Goal: Check status: Check status

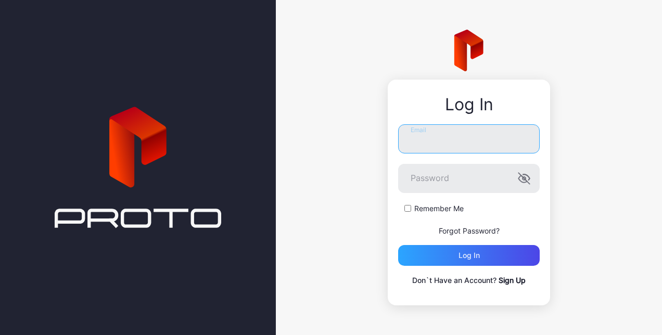
type input "**********"
click at [389, 235] on div "**********" at bounding box center [469, 193] width 162 height 226
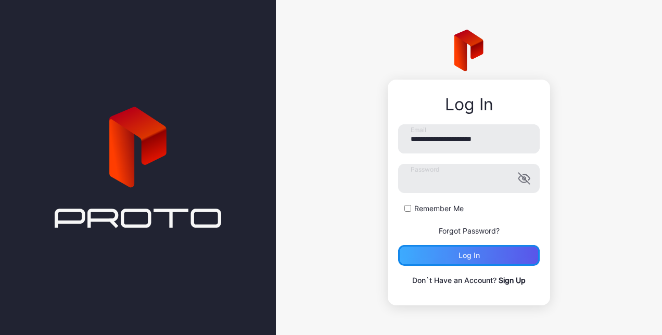
click at [473, 252] on div "Log in" at bounding box center [469, 255] width 21 height 8
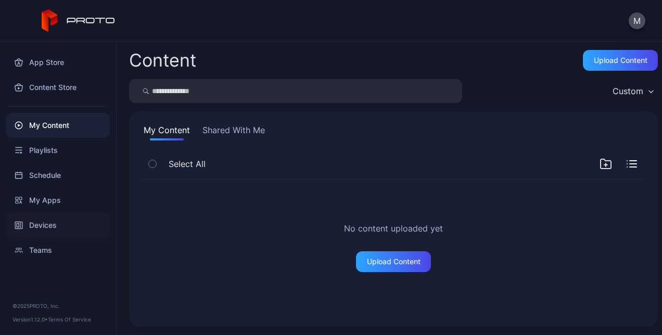
click at [57, 227] on div "Devices" at bounding box center [58, 225] width 104 height 25
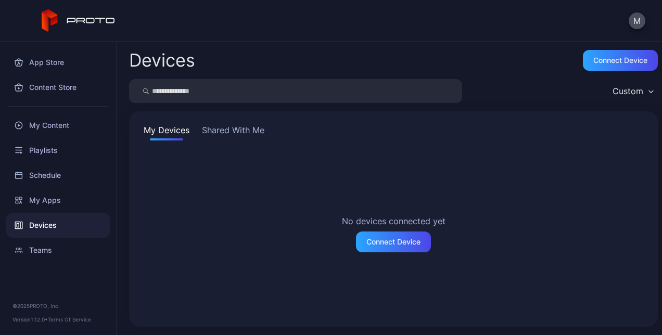
click at [213, 135] on button "Shared With Me" at bounding box center [233, 132] width 67 height 17
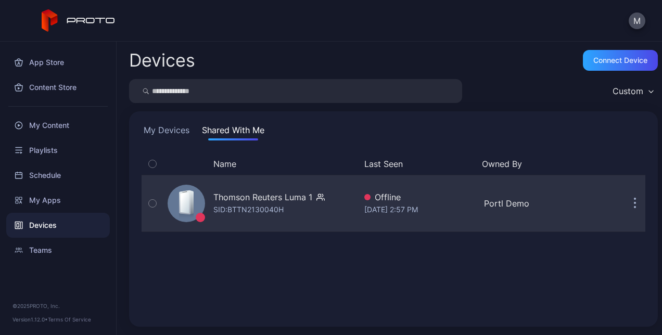
click at [280, 206] on div "SID: BTTN2130040H" at bounding box center [248, 210] width 70 height 12
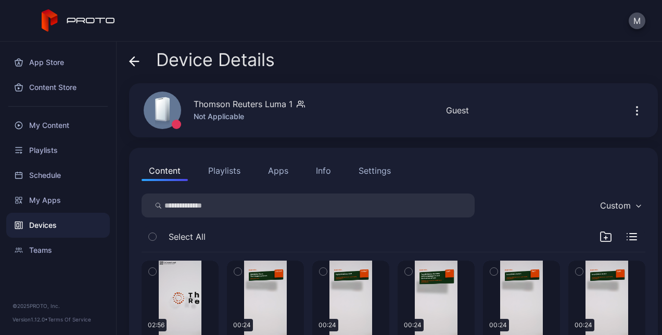
click at [218, 118] on div "Not Applicable" at bounding box center [249, 116] width 111 height 12
click at [631, 107] on icon "button" at bounding box center [637, 111] width 12 height 12
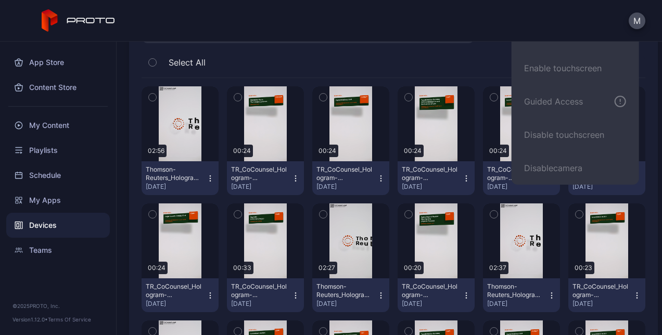
scroll to position [175, 0]
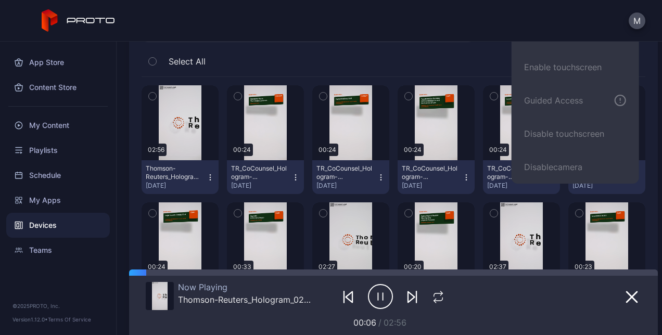
click at [345, 18] on div "M" at bounding box center [331, 21] width 662 height 42
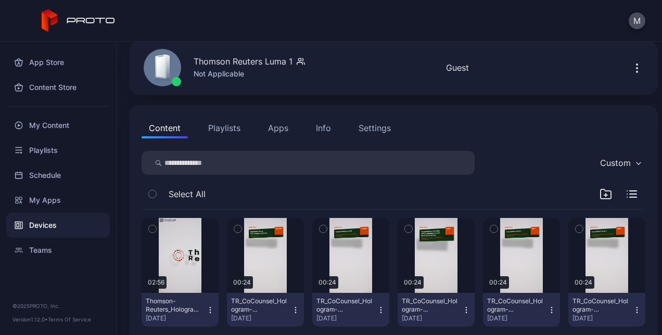
scroll to position [0, 0]
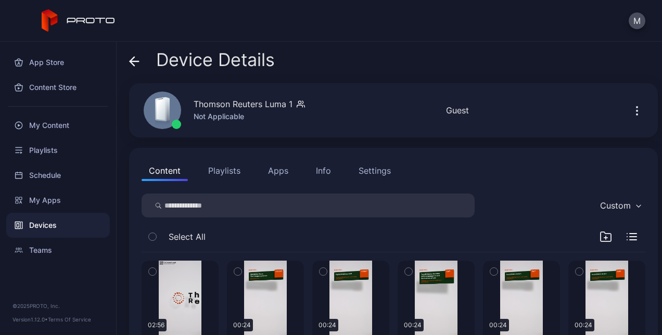
click at [227, 176] on button "Playlists" at bounding box center [224, 170] width 47 height 21
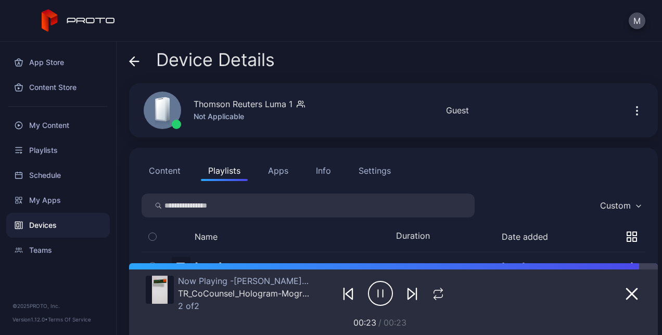
scroll to position [46, 0]
